Goal: Transaction & Acquisition: Purchase product/service

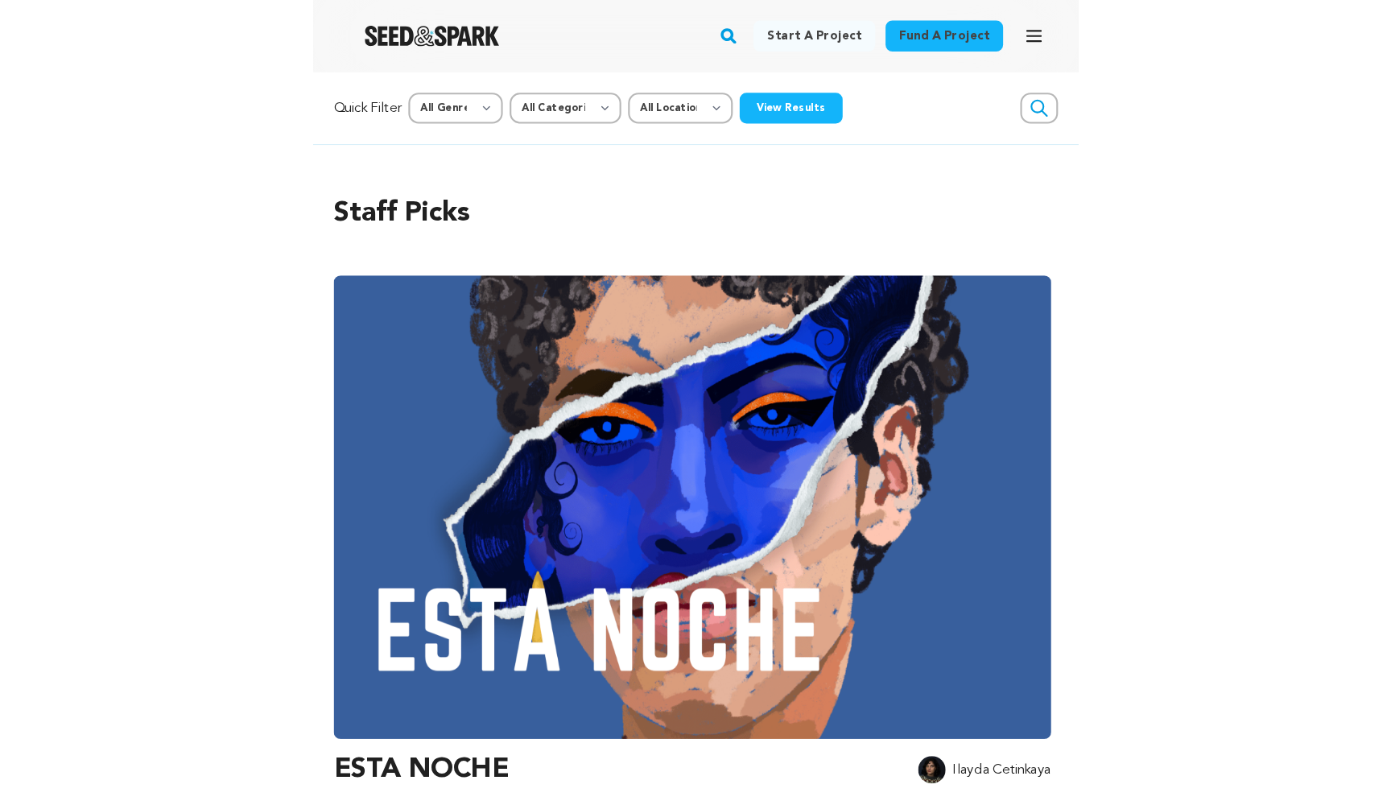
scroll to position [0, 345]
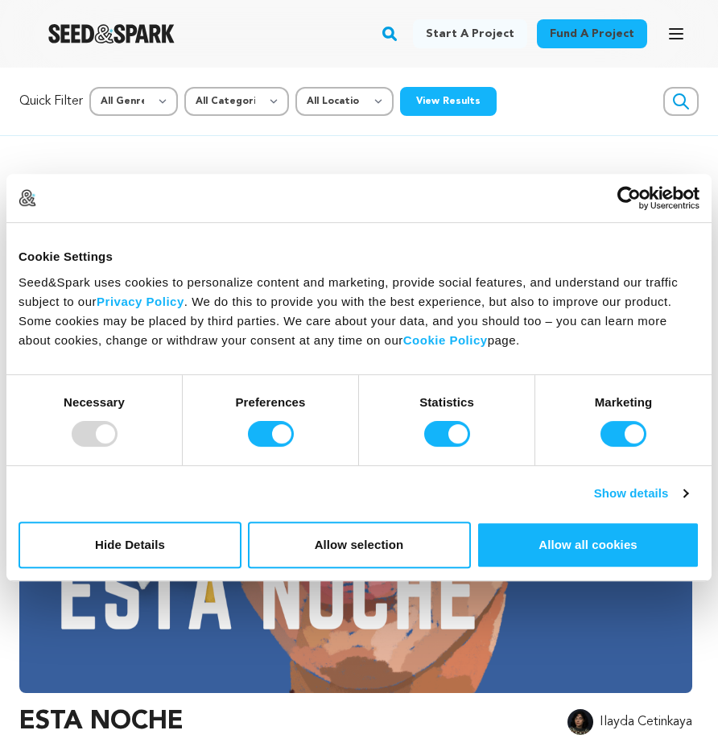
click at [670, 37] on icon "button" at bounding box center [676, 33] width 19 height 19
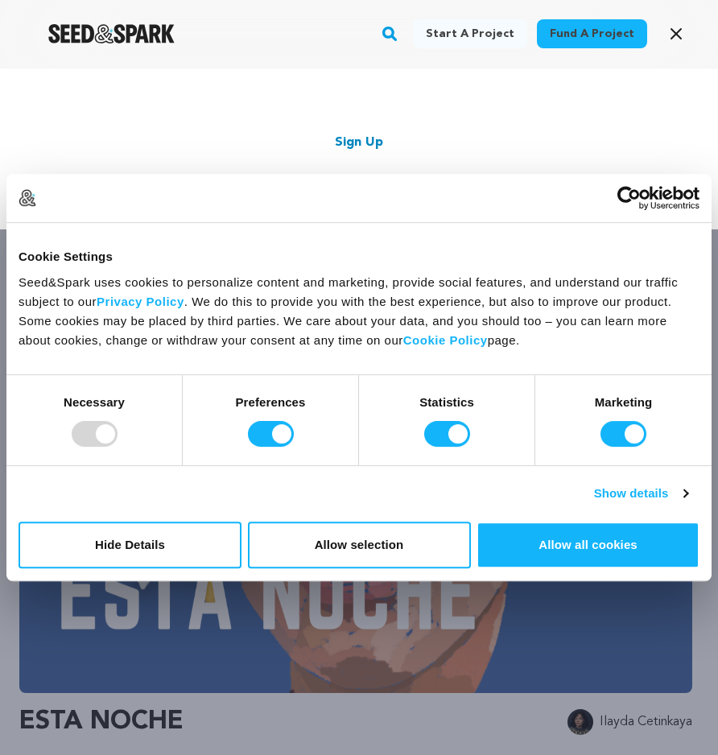
click at [627, 71] on div "Start a project Fund a project Sign Up Log In" at bounding box center [359, 148] width 718 height 161
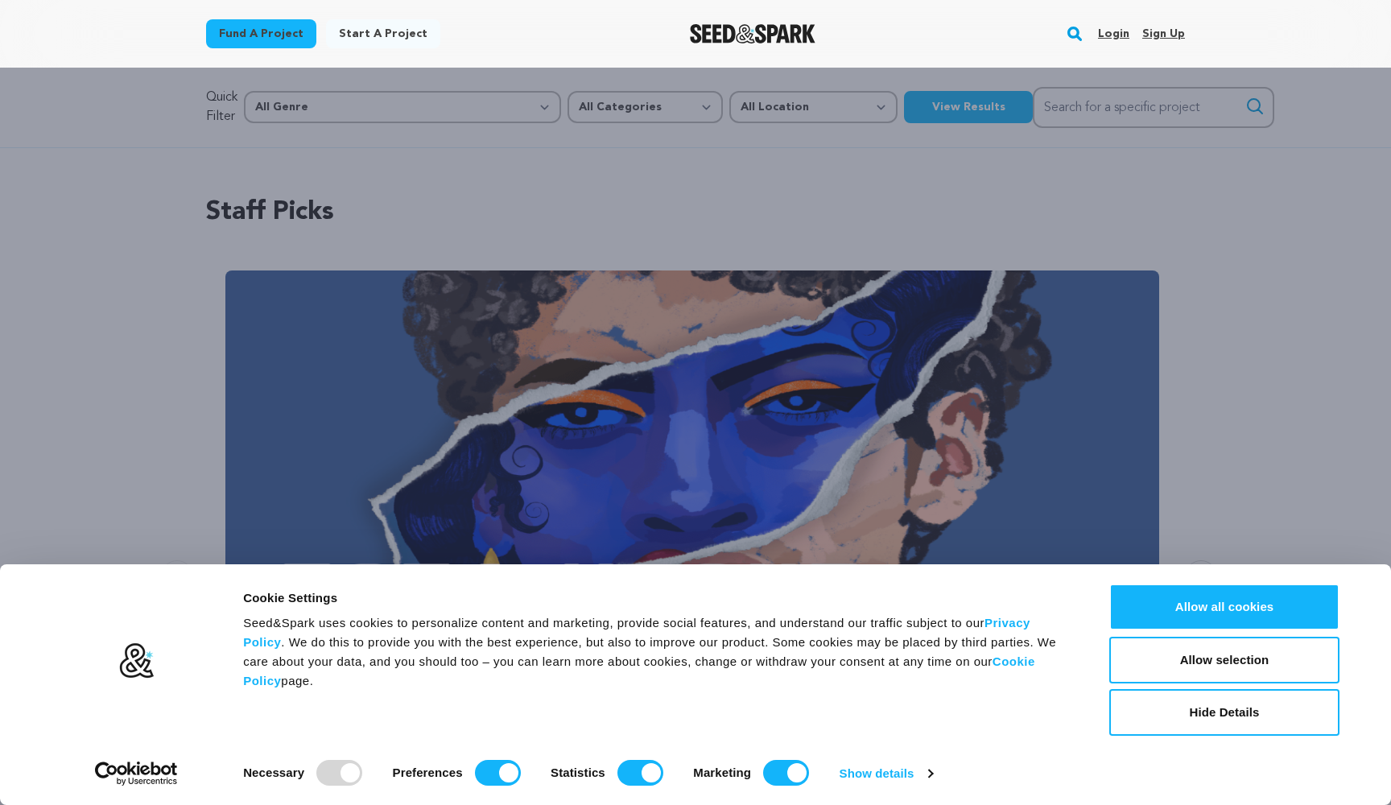
scroll to position [0, 245]
click at [717, 29] on link "Login" at bounding box center [1113, 34] width 31 height 26
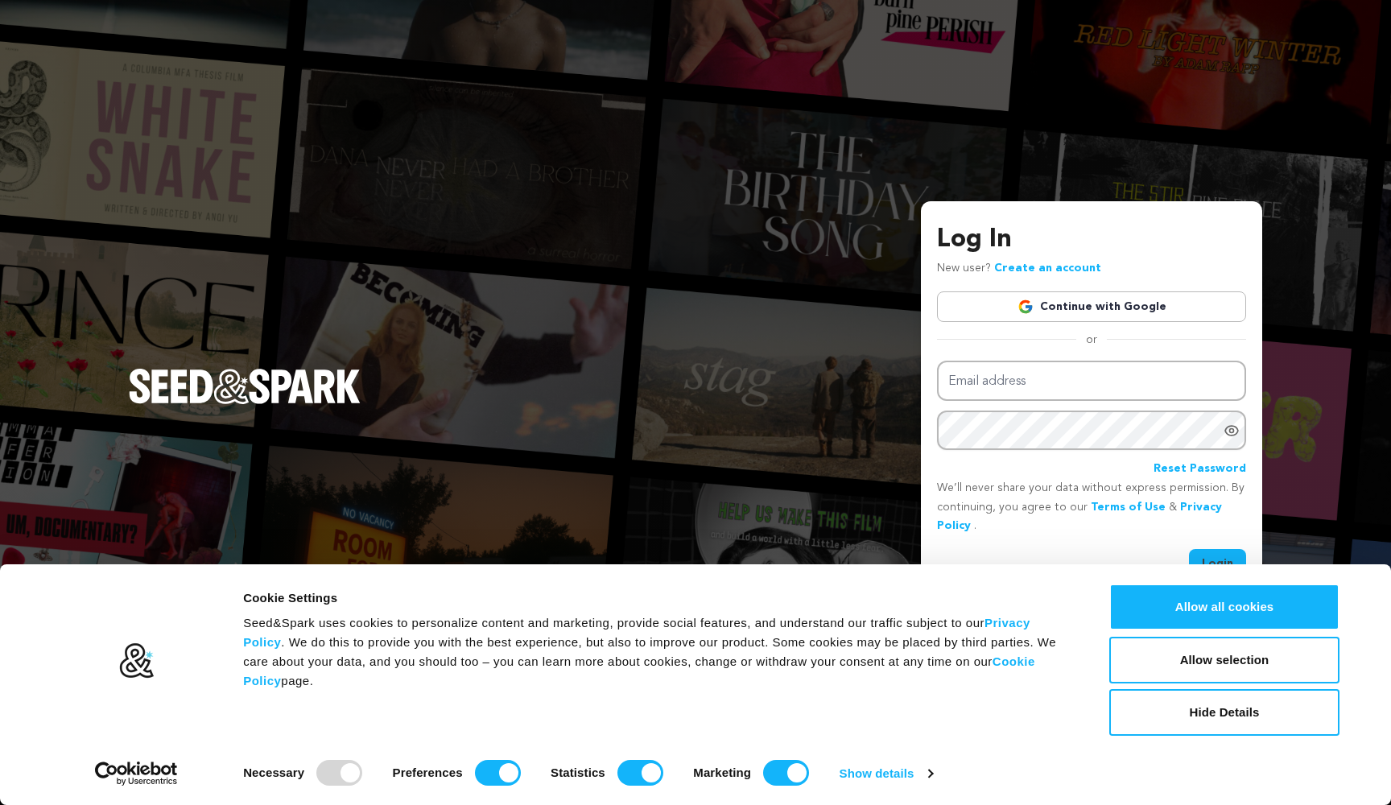
click at [1149, 312] on link "Continue with Google" at bounding box center [1091, 306] width 309 height 31
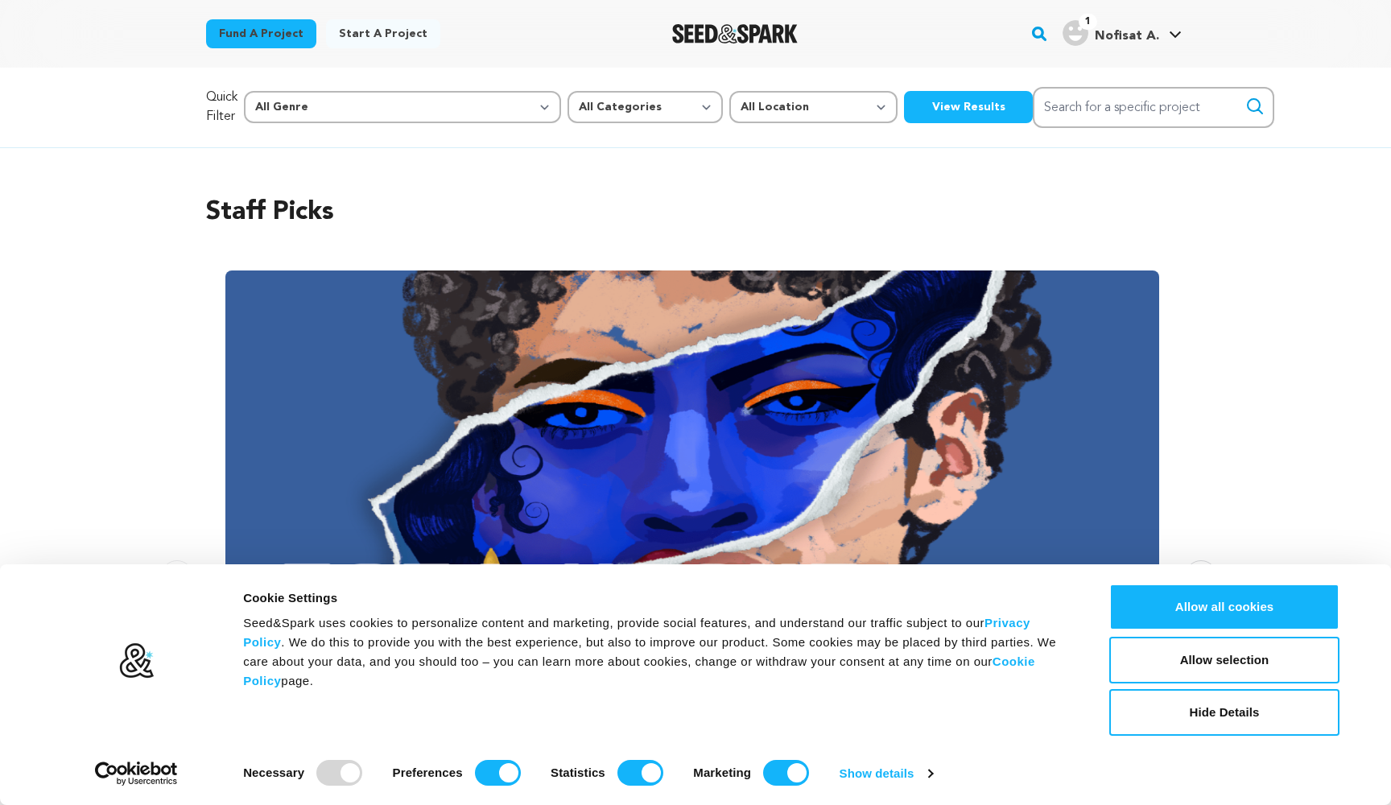
scroll to position [0, 2801]
click at [1177, 31] on icon at bounding box center [1175, 35] width 13 height 8
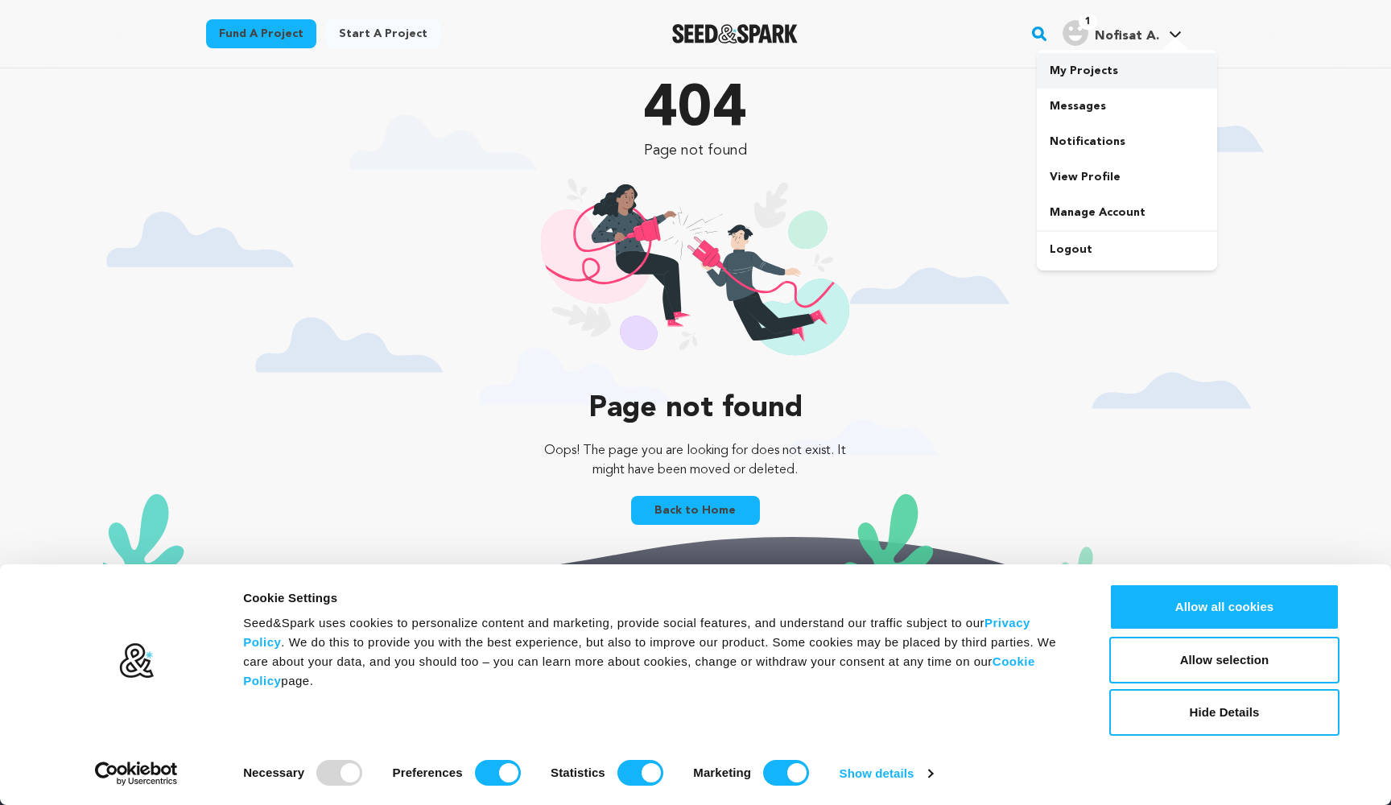
click at [1083, 74] on link "My Projects" at bounding box center [1127, 70] width 180 height 35
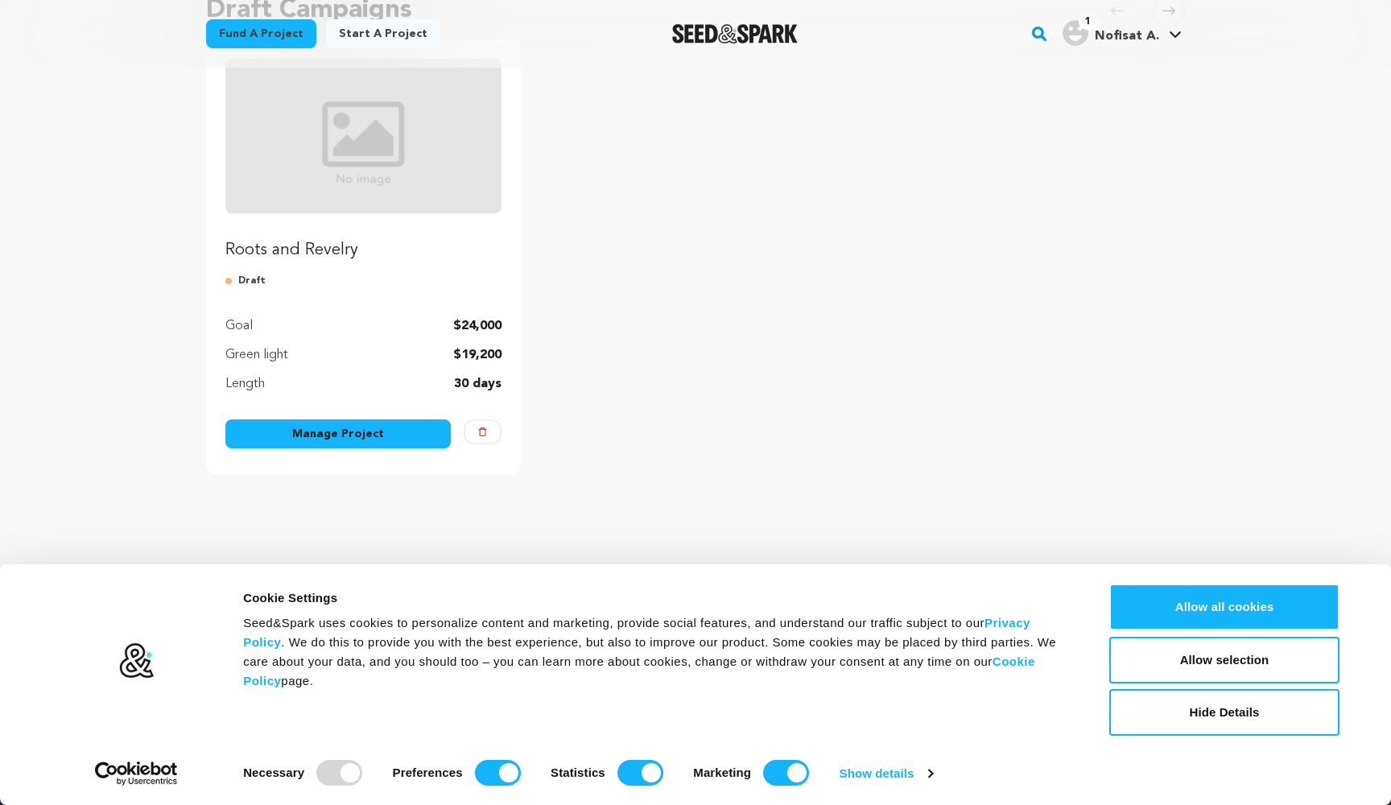
scroll to position [246, 0]
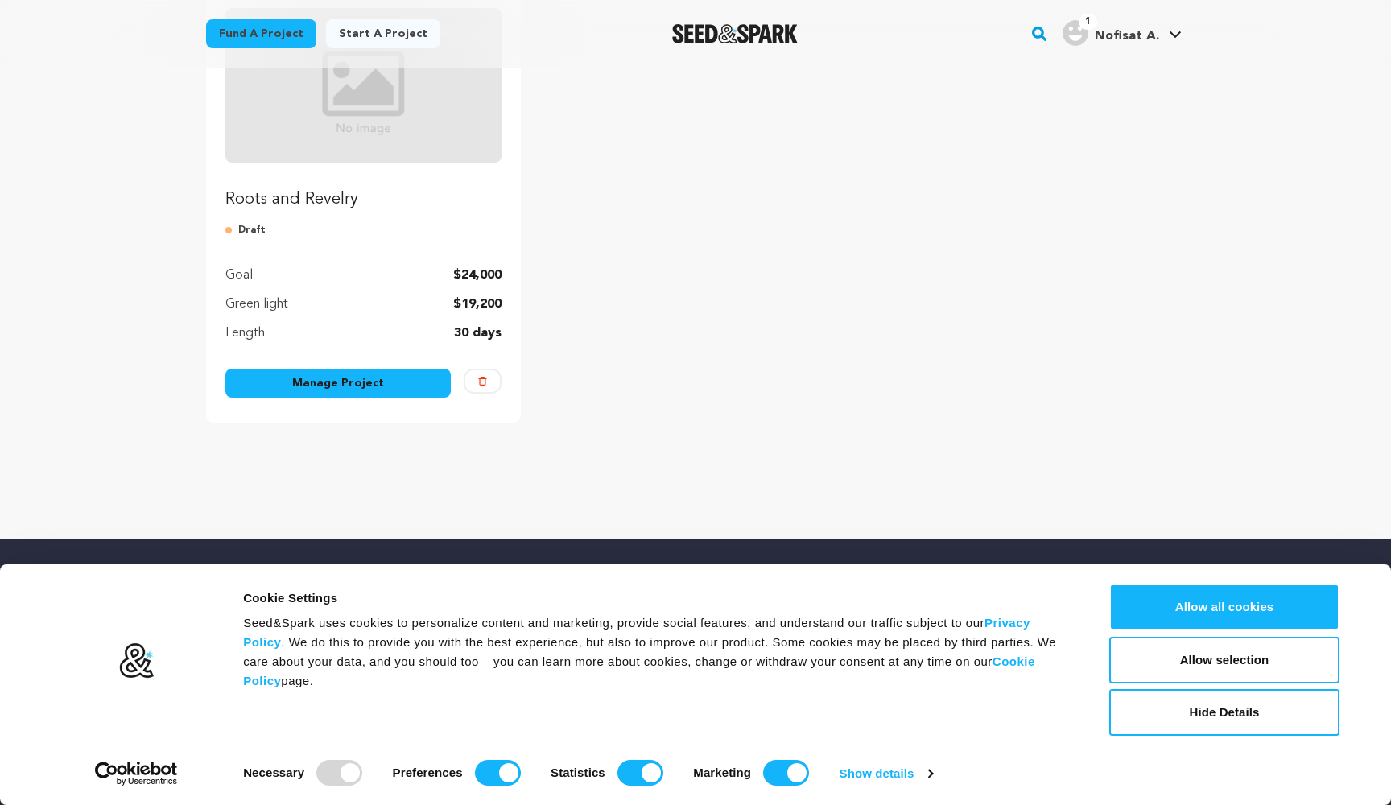
click at [448, 209] on p "Roots and Revelry" at bounding box center [363, 199] width 276 height 23
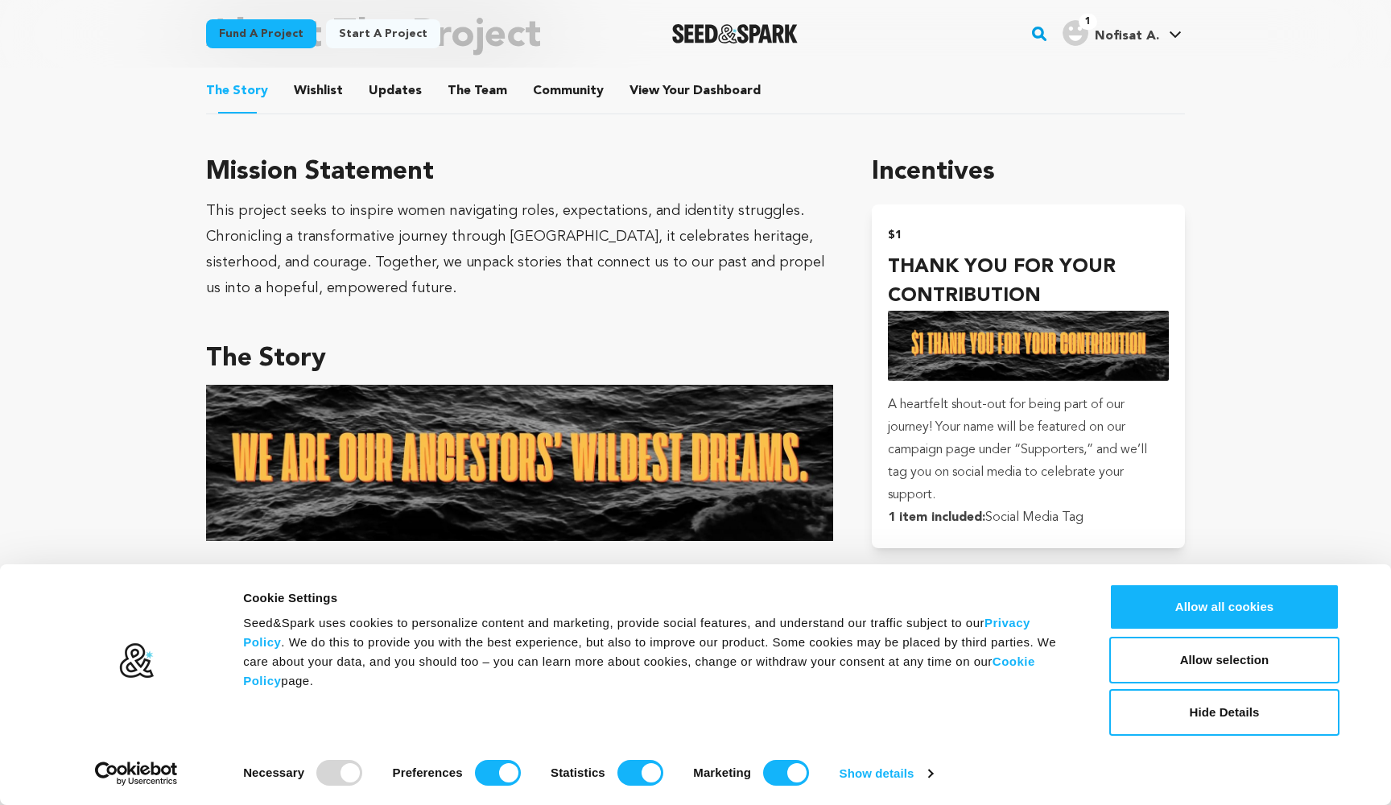
scroll to position [832, 0]
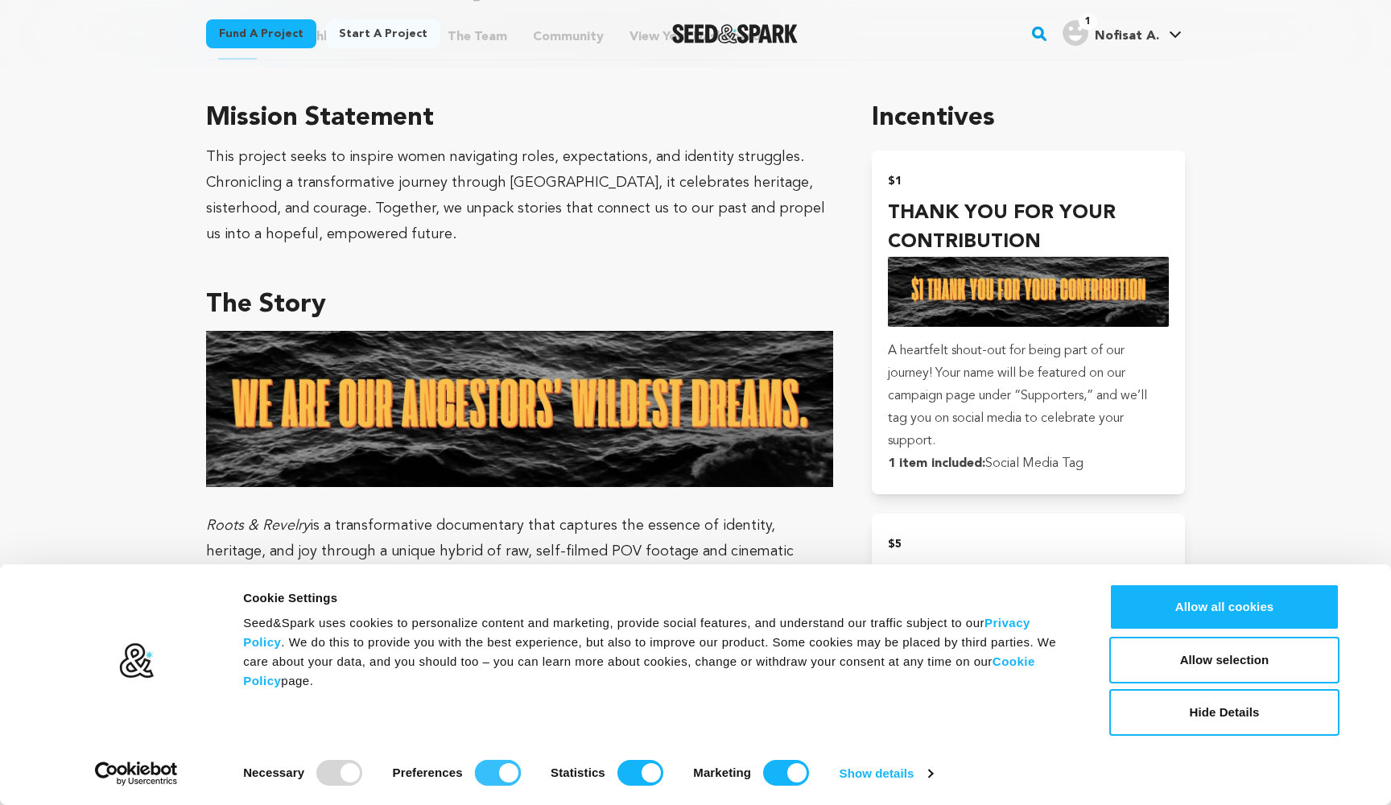
click at [510, 770] on input "Preferences" at bounding box center [498, 773] width 46 height 26
checkbox input "false"
click at [652, 774] on input "Statistics" at bounding box center [640, 773] width 46 height 26
checkbox input "false"
click at [796, 776] on input "Marketing" at bounding box center [786, 773] width 46 height 26
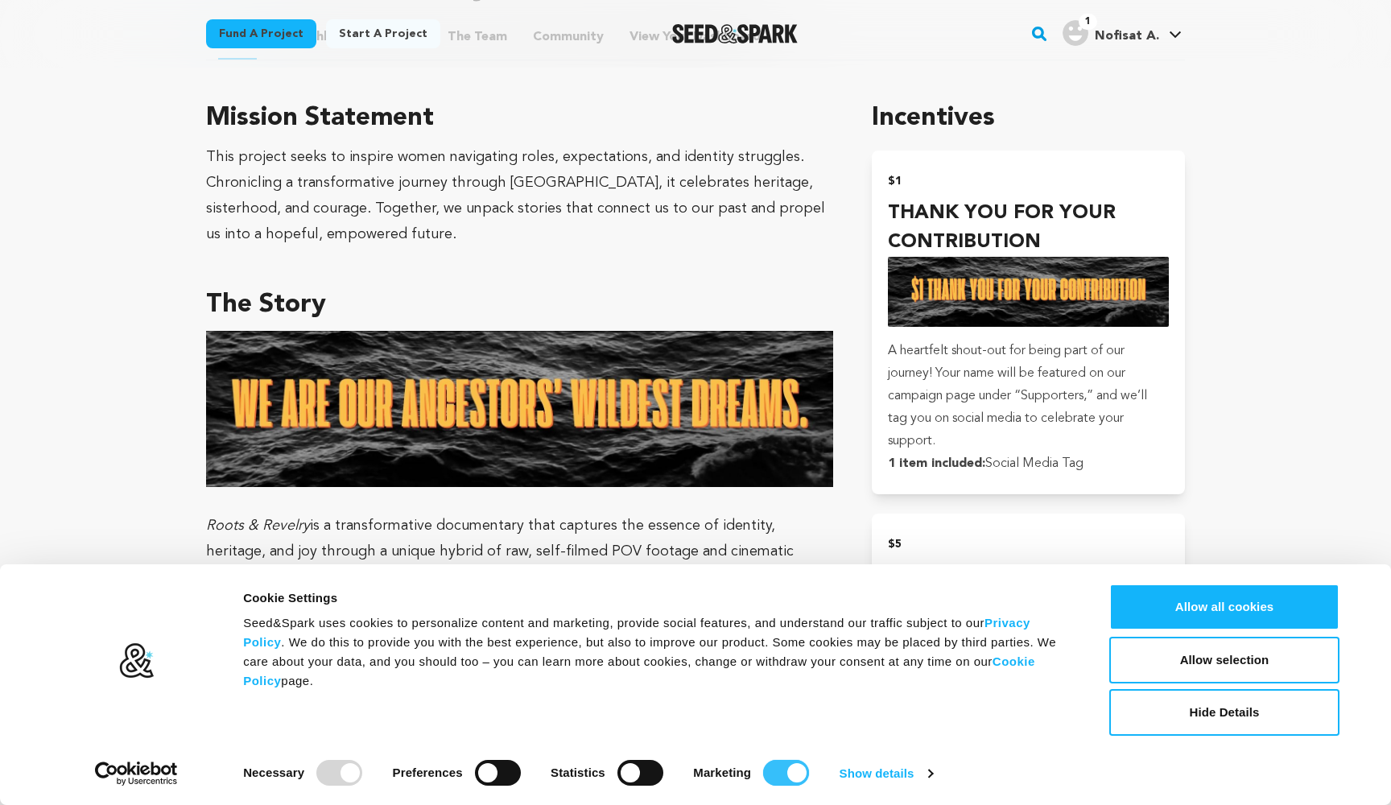
checkbox input "false"
click at [1265, 663] on button "Allow selection" at bounding box center [1224, 660] width 230 height 47
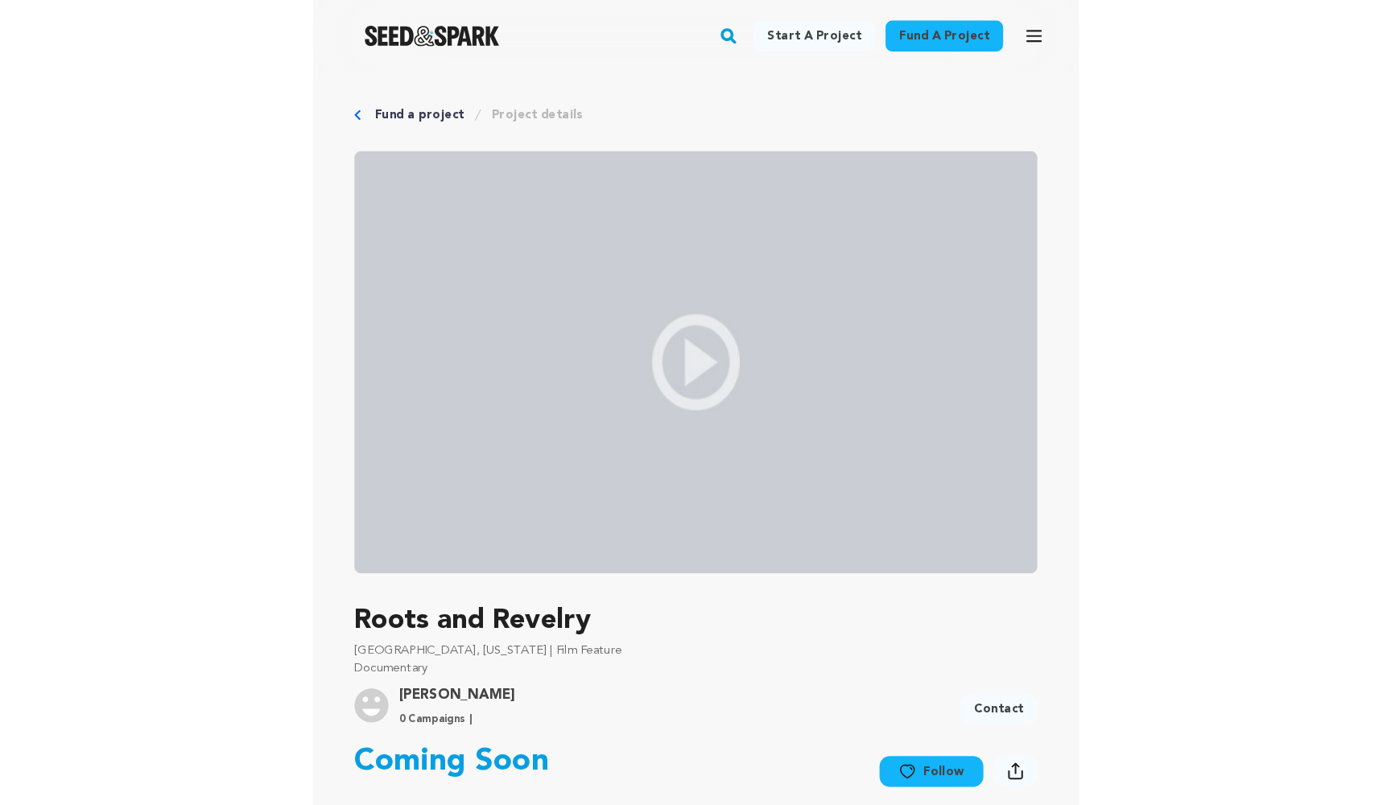
scroll to position [0, 0]
